Goal: Task Accomplishment & Management: Manage account settings

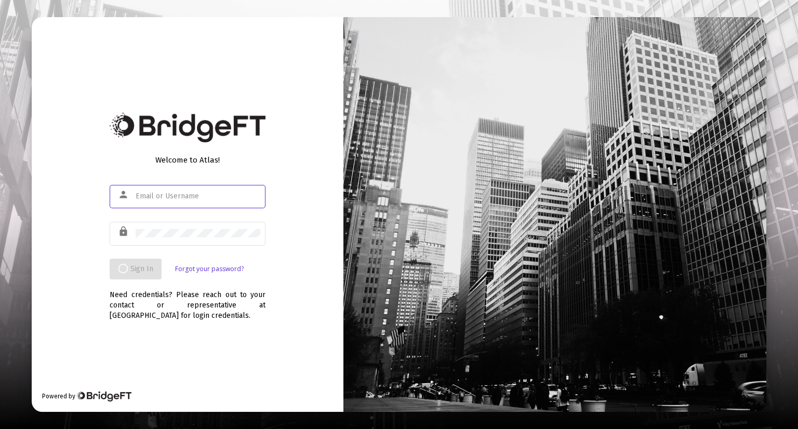
click at [158, 203] on div at bounding box center [198, 195] width 125 height 25
click at [162, 195] on input "text" at bounding box center [198, 196] width 125 height 8
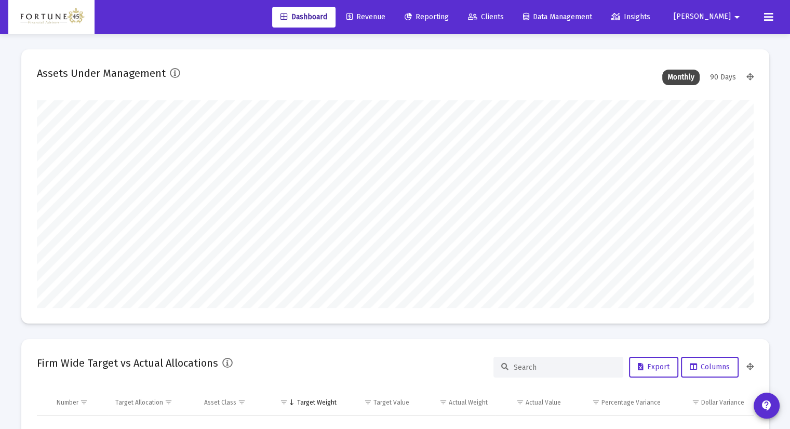
scroll to position [208, 717]
type input "[DATE]"
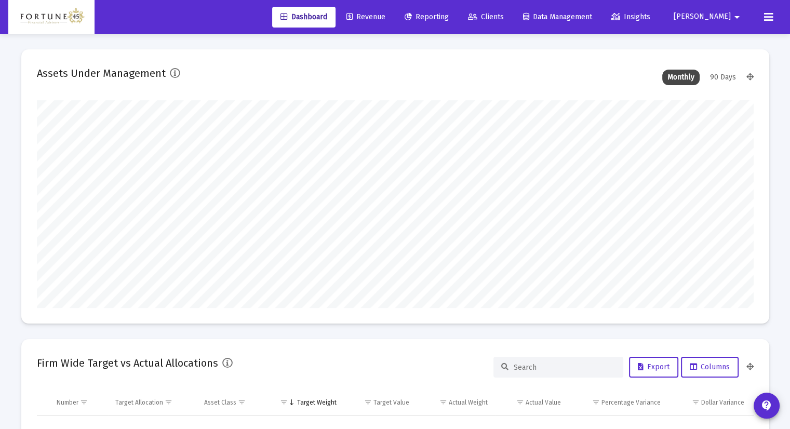
click at [512, 11] on link "Clients" at bounding box center [486, 17] width 52 height 21
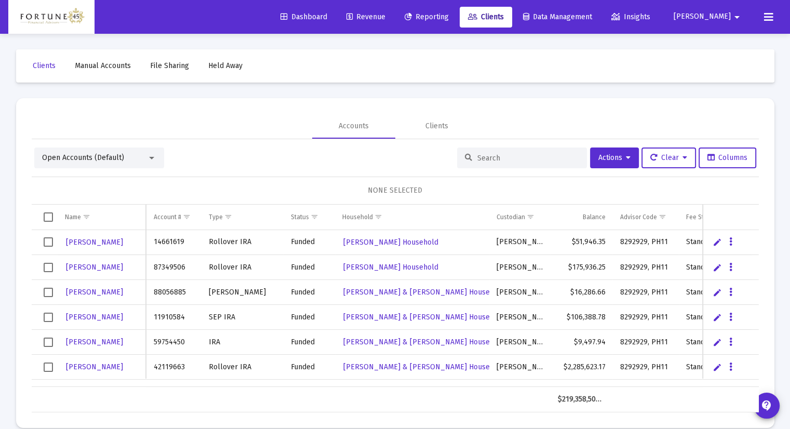
click at [690, 218] on div "Fee Structure(s)" at bounding box center [708, 217] width 45 height 8
drag, startPoint x: 691, startPoint y: 216, endPoint x: 666, endPoint y: 226, distance: 26.6
click at [666, 226] on body "Dashboard Revenue Reporting Clients Data Management Insights [PERSON_NAME] Inte…" at bounding box center [395, 214] width 790 height 429
click at [700, 215] on div "Fee Structure(s)" at bounding box center [708, 217] width 45 height 8
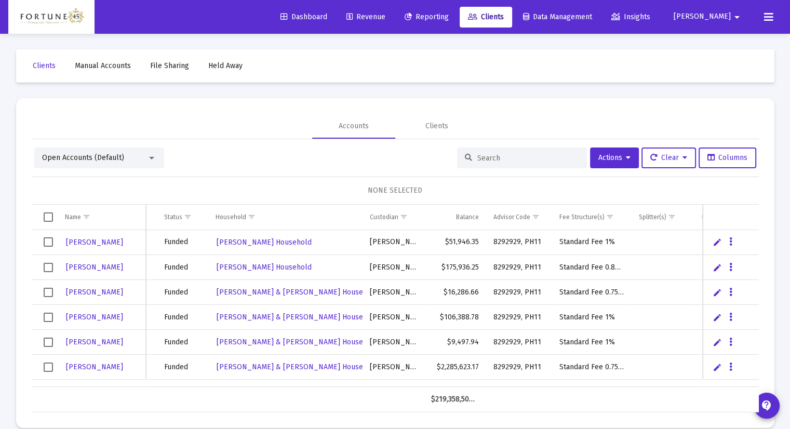
scroll to position [0, 141]
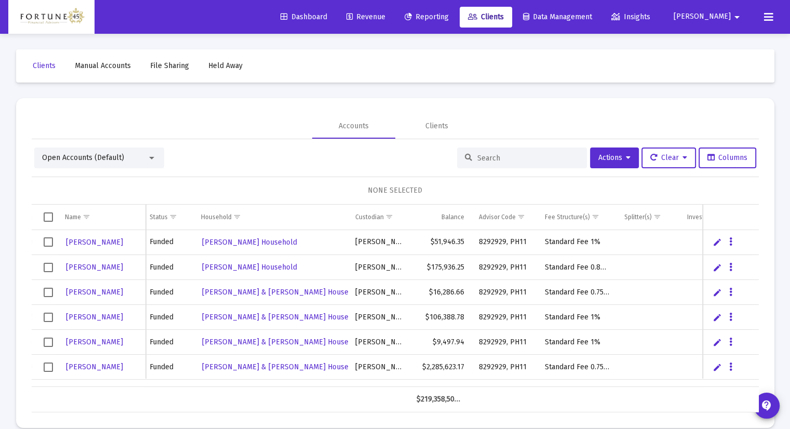
click at [592, 213] on span "Show filter options for column 'Fee Structure(s)'" at bounding box center [596, 217] width 8 height 8
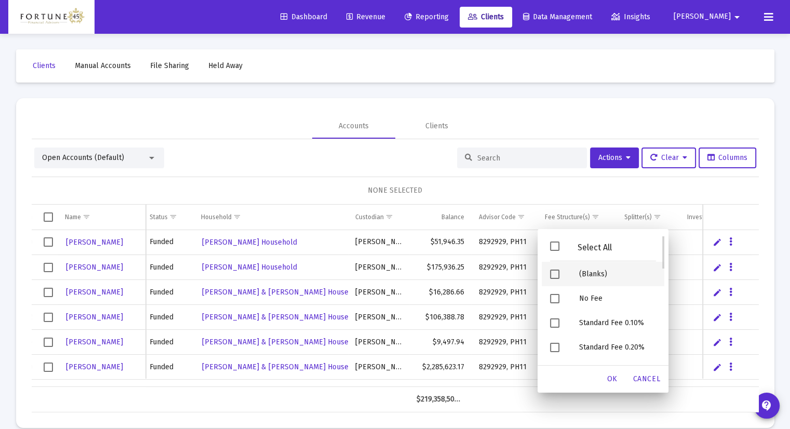
click at [558, 274] on span "Filter options" at bounding box center [554, 274] width 9 height 9
click at [622, 380] on div "OK" at bounding box center [612, 379] width 33 height 19
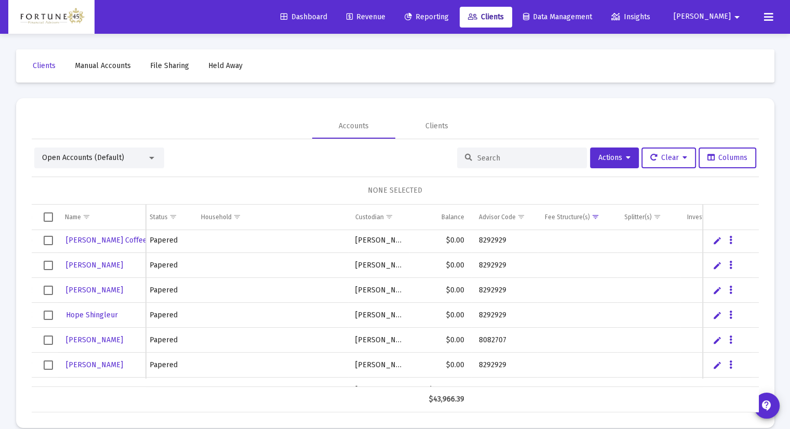
scroll to position [0, 0]
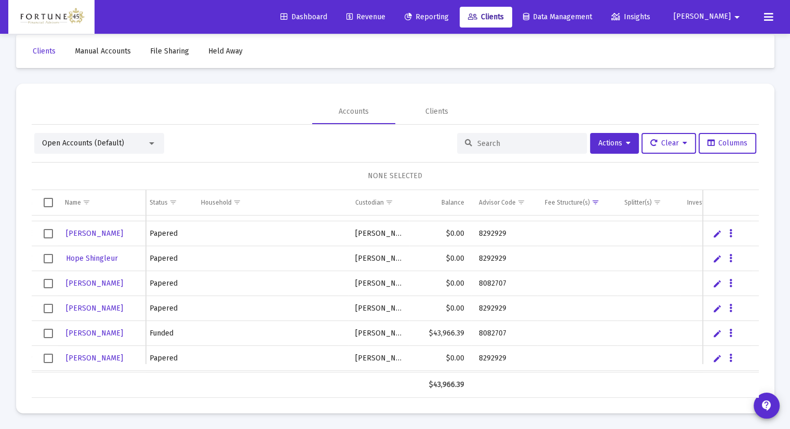
click at [717, 331] on link "Edit" at bounding box center [717, 333] width 9 height 9
click at [750, 335] on icon "Data grid" at bounding box center [751, 333] width 3 height 12
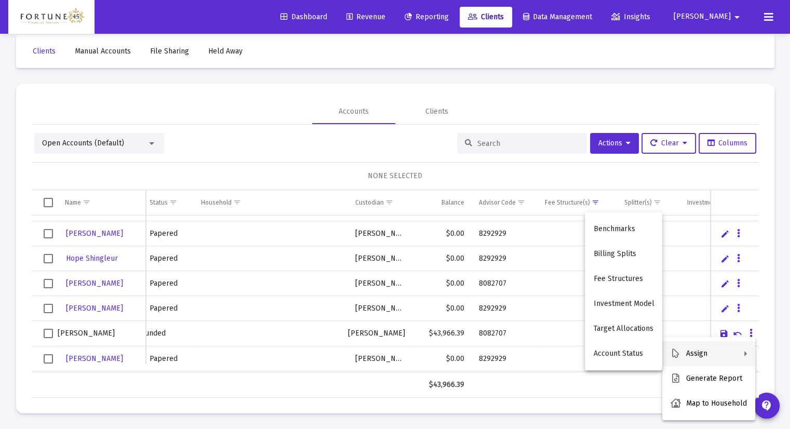
click at [545, 334] on div at bounding box center [395, 214] width 790 height 429
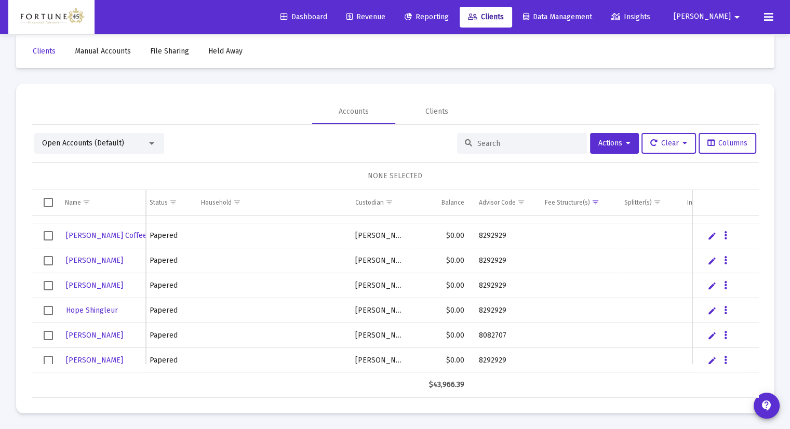
click at [567, 329] on td "Data grid" at bounding box center [577, 335] width 79 height 25
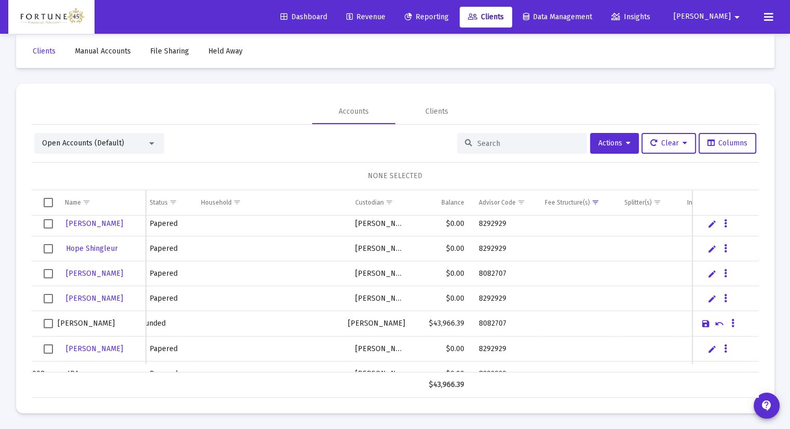
click at [719, 322] on link "Cancel" at bounding box center [719, 323] width 9 height 9
click at [734, 323] on icon "Data grid" at bounding box center [733, 323] width 3 height 12
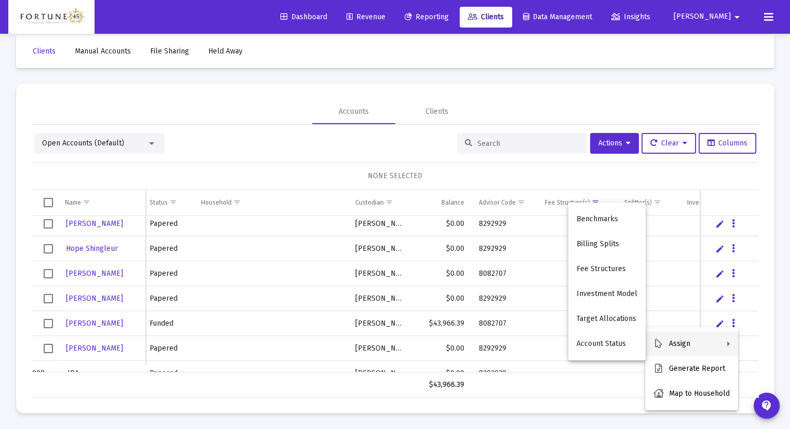
click at [592, 273] on button "Fee Structures" at bounding box center [606, 269] width 77 height 25
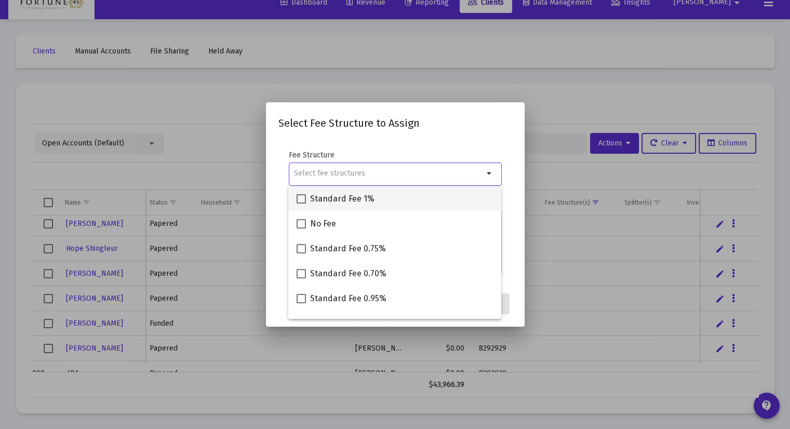
click at [303, 198] on span at bounding box center [301, 198] width 9 height 9
click at [301, 204] on input "Standard Fee 1%" at bounding box center [301, 204] width 1 height 1
checkbox input "true"
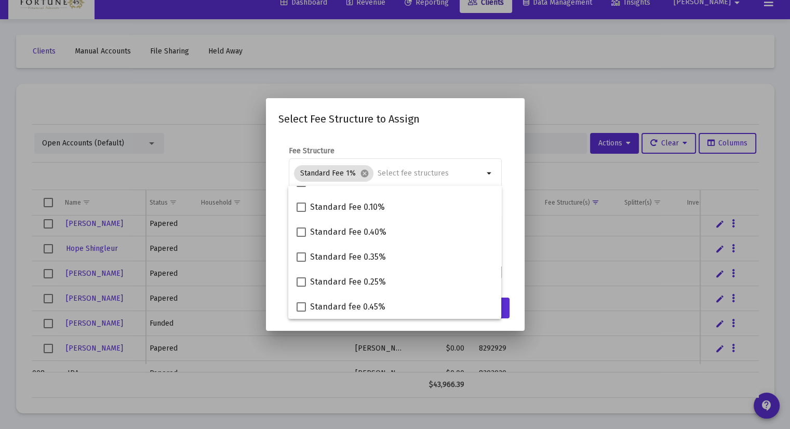
click at [510, 282] on mat-dialog-content "Fee Structure Standard Fee 1% cancel arrow_drop_down Notes You are assigning 1 …" at bounding box center [395, 213] width 259 height 155
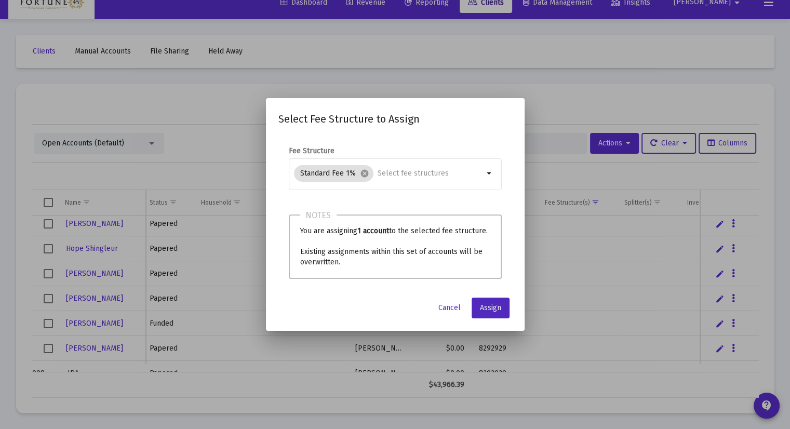
click at [486, 308] on span "Assign" at bounding box center [490, 307] width 21 height 9
